Goal: Task Accomplishment & Management: Manage account settings

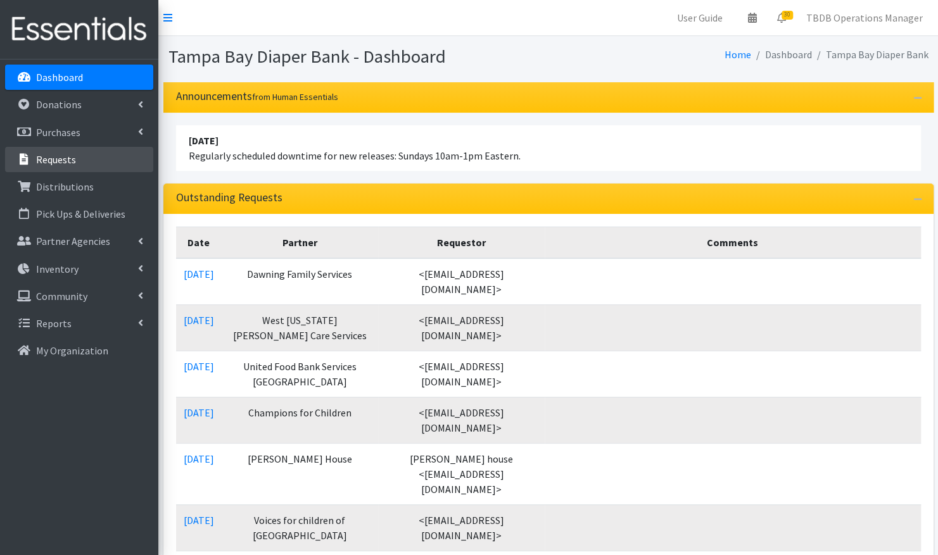
click at [49, 160] on p "Requests" at bounding box center [56, 159] width 40 height 13
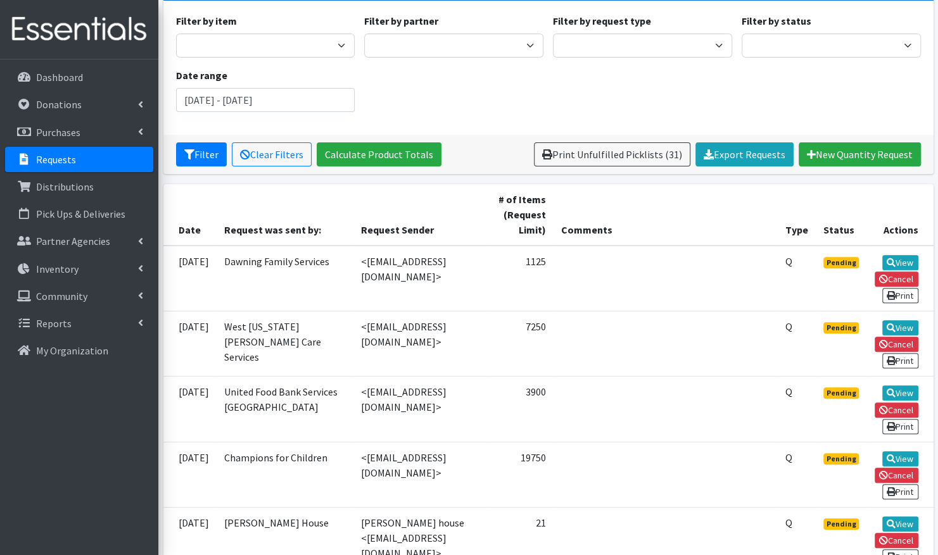
scroll to position [111, 0]
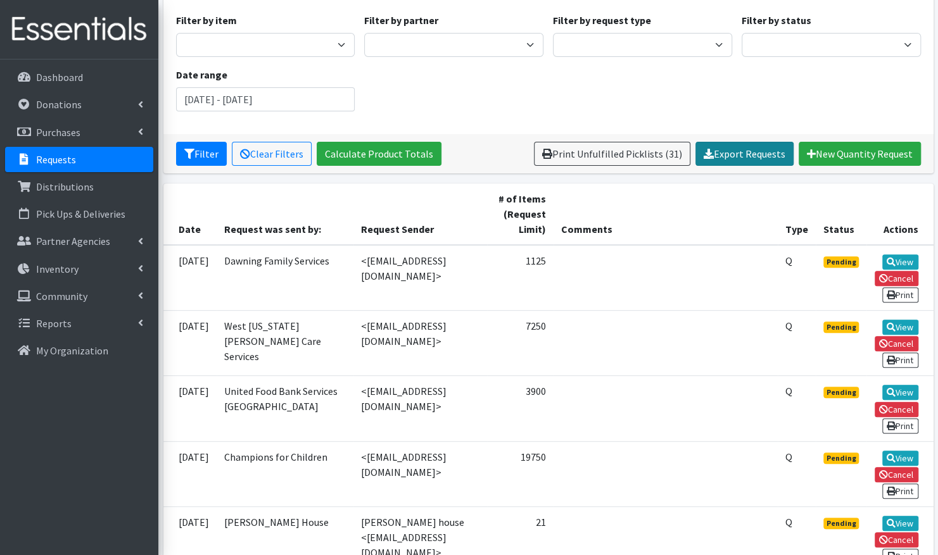
click at [740, 155] on link "Export Requests" at bounding box center [744, 154] width 98 height 24
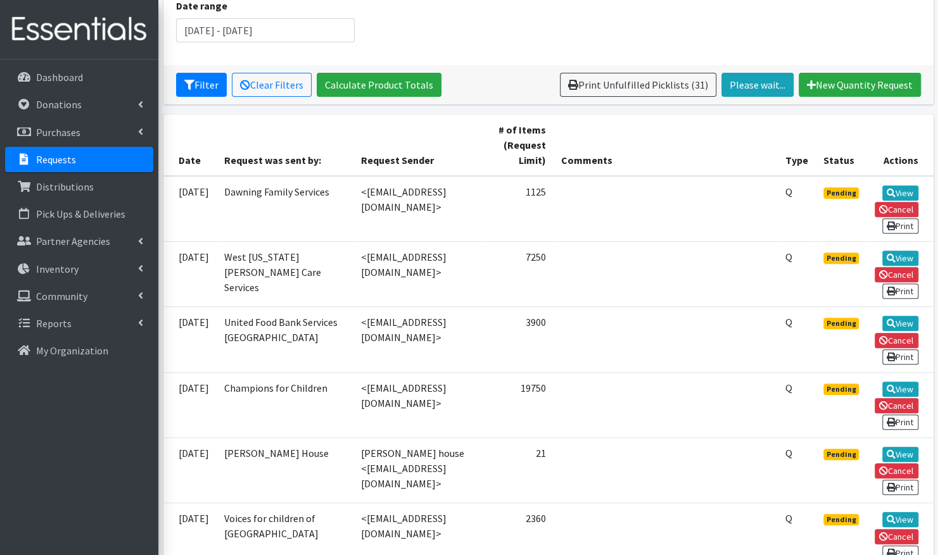
scroll to position [181, 0]
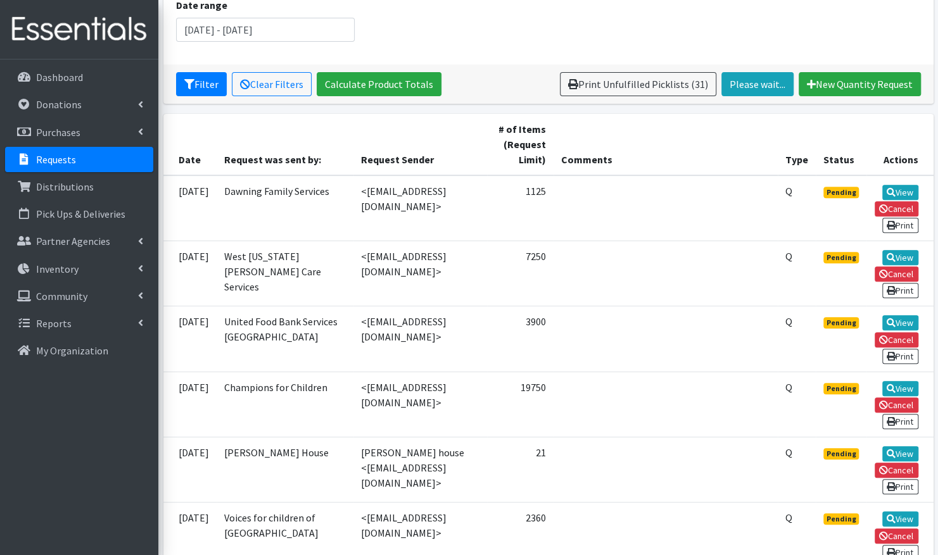
click at [85, 78] on link "Dashboard" at bounding box center [79, 77] width 148 height 25
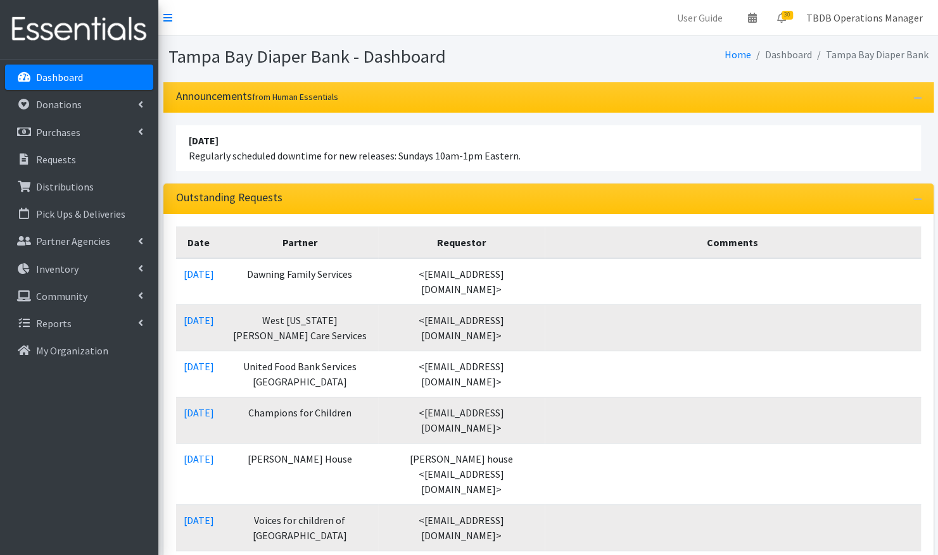
click at [842, 15] on link "TBDB Operations Manager" at bounding box center [864, 17] width 137 height 25
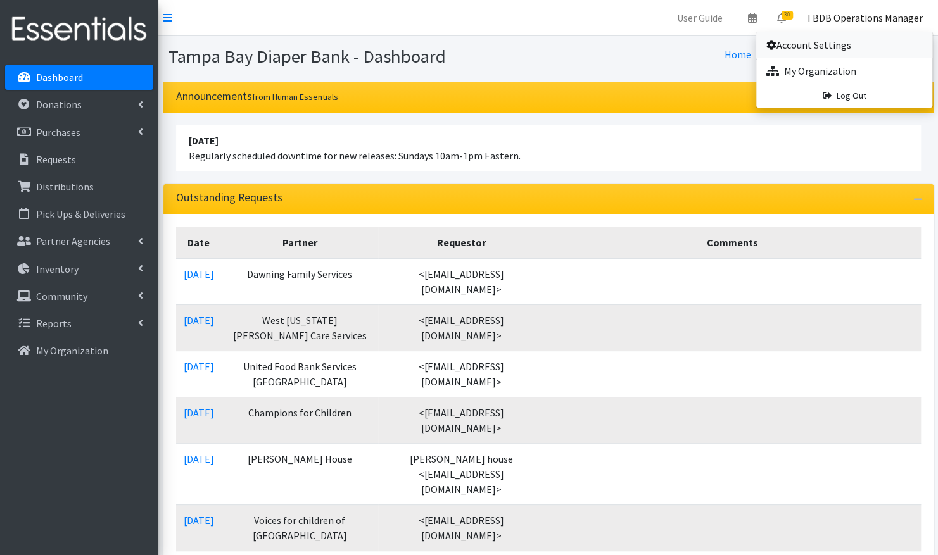
click at [823, 46] on link "Account Settings" at bounding box center [844, 44] width 176 height 25
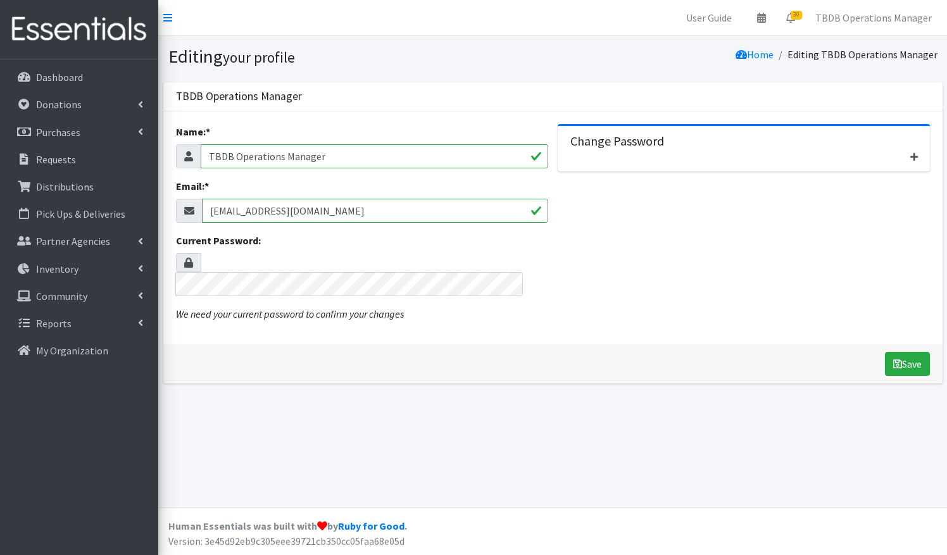
click at [922, 157] on button "button" at bounding box center [914, 158] width 19 height 20
